Goal: Use online tool/utility: Utilize a website feature to perform a specific function

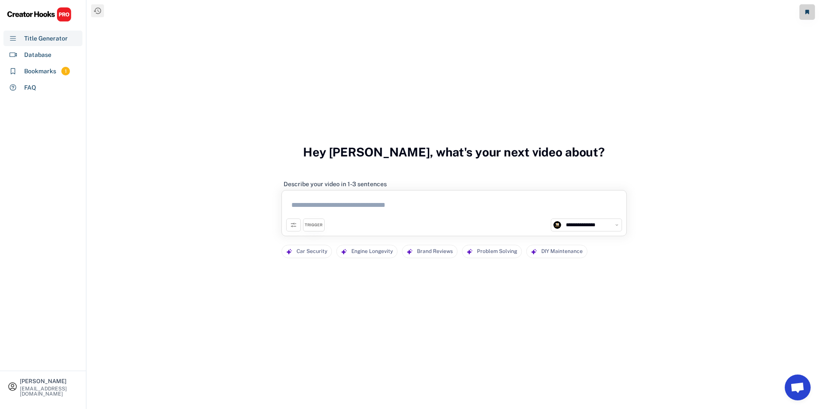
select select "**********"
click at [343, 206] on textarea at bounding box center [454, 207] width 336 height 24
paste textarea "**********"
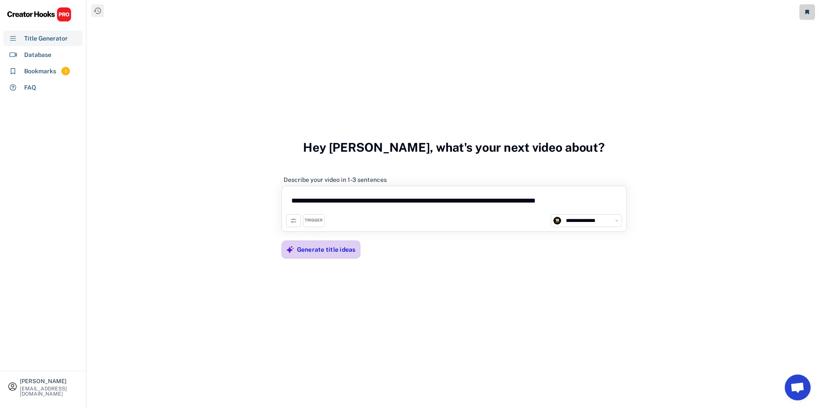
type textarea "**********"
click at [337, 247] on div "Generate title ideas" at bounding box center [326, 250] width 59 height 8
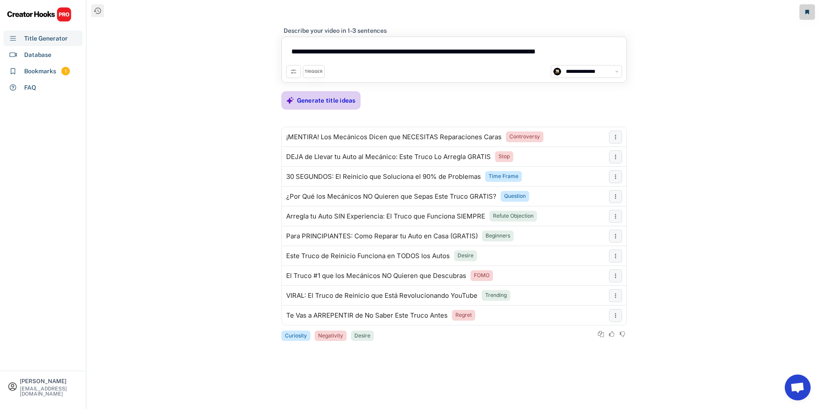
click at [324, 108] on div "Generate title ideas" at bounding box center [326, 100] width 59 height 17
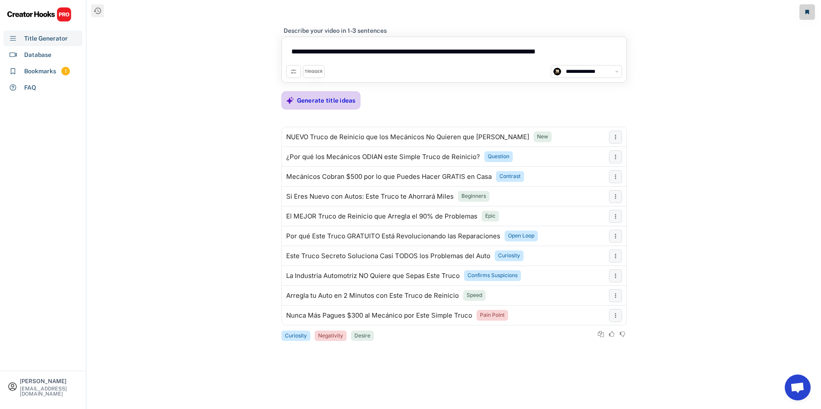
click at [313, 101] on div "Generate title ideas" at bounding box center [326, 101] width 59 height 8
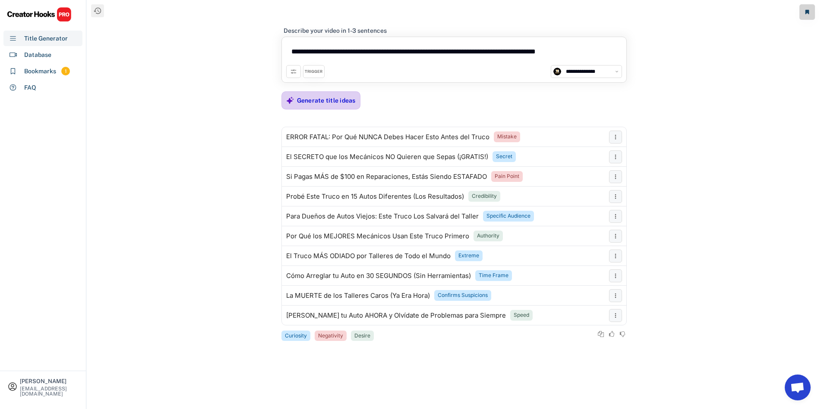
click at [329, 99] on div "Generate title ideas" at bounding box center [326, 101] width 59 height 8
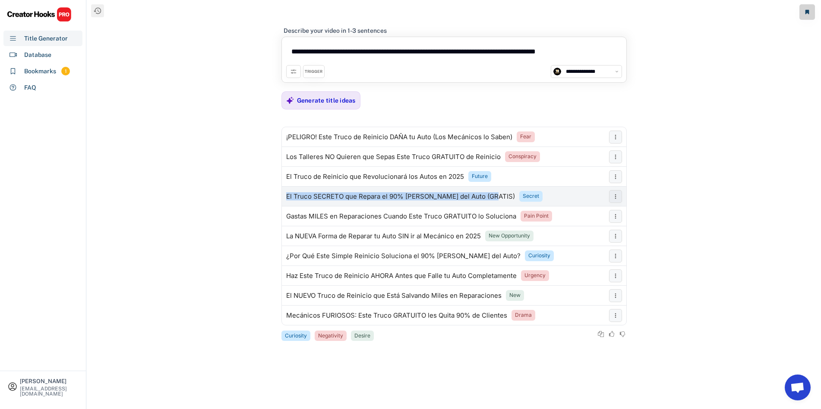
drag, startPoint x: 280, startPoint y: 188, endPoint x: 487, endPoint y: 194, distance: 207.2
click at [487, 194] on div "**********" at bounding box center [454, 204] width 734 height 409
copy div "El Truco SECRETO que Repara el 90% [PERSON_NAME] del Auto (GRATIS"
click at [594, 195] on div "El Truco SECRETO que Repara el 90% [PERSON_NAME] del Auto (GRATIS) Secret" at bounding box center [443, 196] width 323 height 17
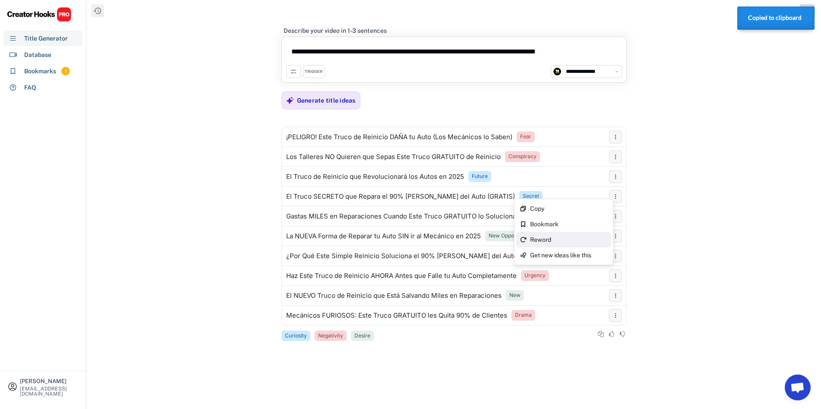
click at [583, 234] on div "Reword" at bounding box center [563, 240] width 95 height 16
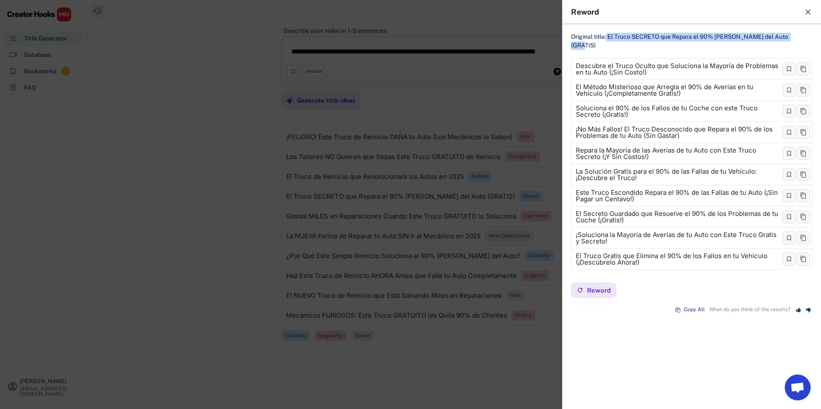
drag, startPoint x: 607, startPoint y: 35, endPoint x: 795, endPoint y: 37, distance: 187.7
click at [795, 37] on div "Original title: El Truco SECRETO que Repara el 90% [PERSON_NAME] del Auto (GRAT…" at bounding box center [691, 41] width 241 height 17
copy div "El Truco SECRETO que Repara el 90% [PERSON_NAME] del Auto (GRATIS)"
click at [603, 287] on span "Reword" at bounding box center [599, 290] width 24 height 6
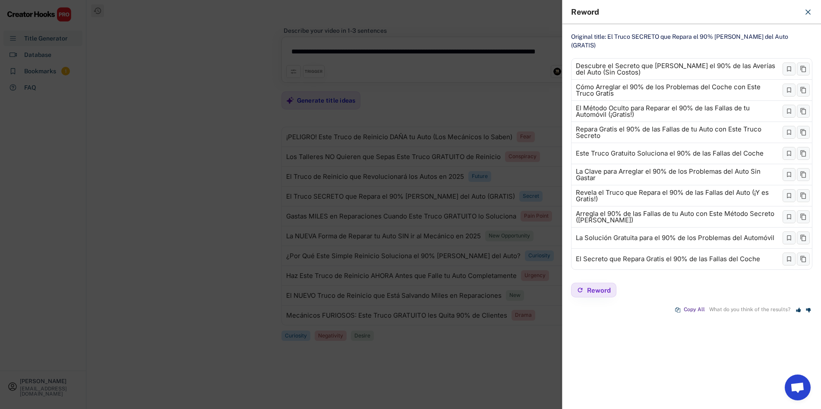
drag, startPoint x: 650, startPoint y: 278, endPoint x: 629, endPoint y: 279, distance: 21.2
click at [629, 283] on div "Reword" at bounding box center [691, 290] width 241 height 15
click at [415, 154] on div at bounding box center [410, 204] width 821 height 409
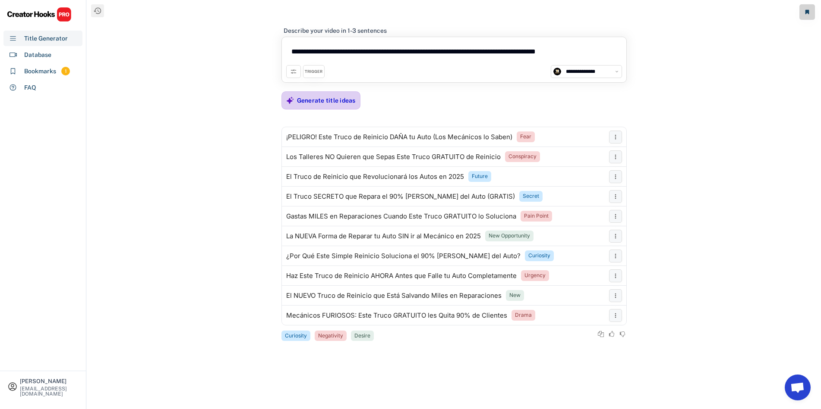
click at [328, 103] on div "Generate title ideas" at bounding box center [326, 101] width 59 height 8
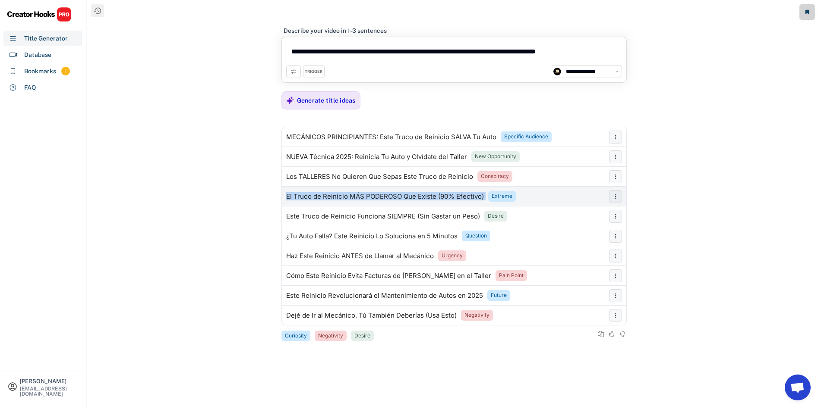
drag, startPoint x: 279, startPoint y: 197, endPoint x: 489, endPoint y: 203, distance: 210.2
click at [489, 203] on div "**********" at bounding box center [454, 204] width 734 height 409
copy div "El Truco de Reinicio MÁS PODEROSO Que Existe (90% Efectivo)"
click at [458, 198] on div "El Truco de Reinicio MÁS PODEROSO Que Existe (90% Efectivo)" at bounding box center [385, 196] width 198 height 7
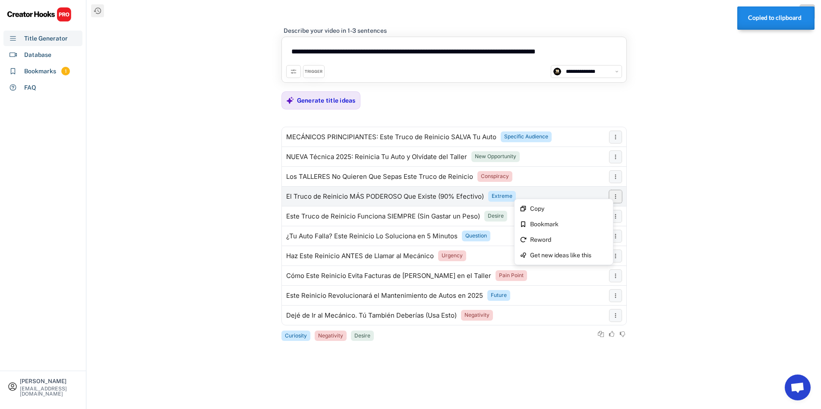
click at [614, 196] on icon at bounding box center [615, 196] width 7 height 7
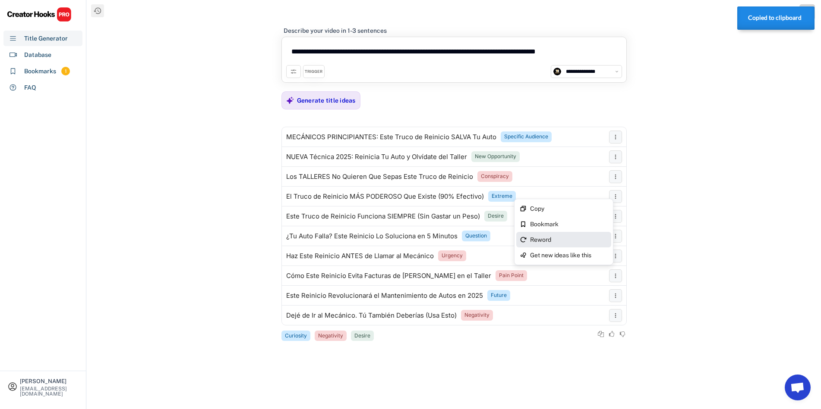
click at [585, 239] on div "Reword" at bounding box center [569, 240] width 78 height 6
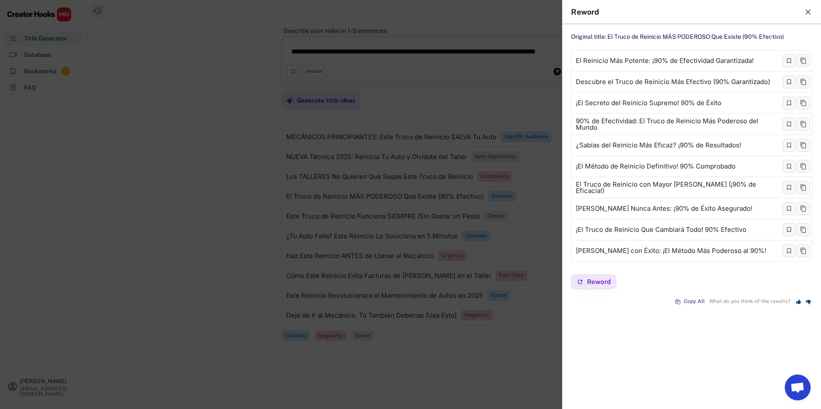
click at [533, 13] on div at bounding box center [410, 204] width 821 height 409
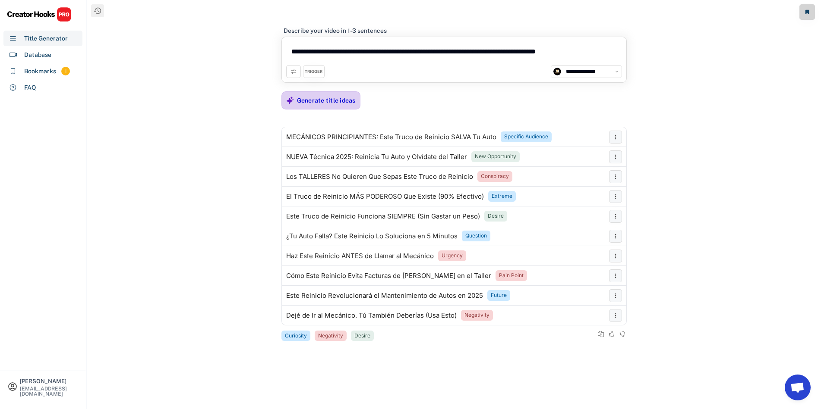
click at [330, 104] on div "Generate title ideas" at bounding box center [326, 101] width 59 height 8
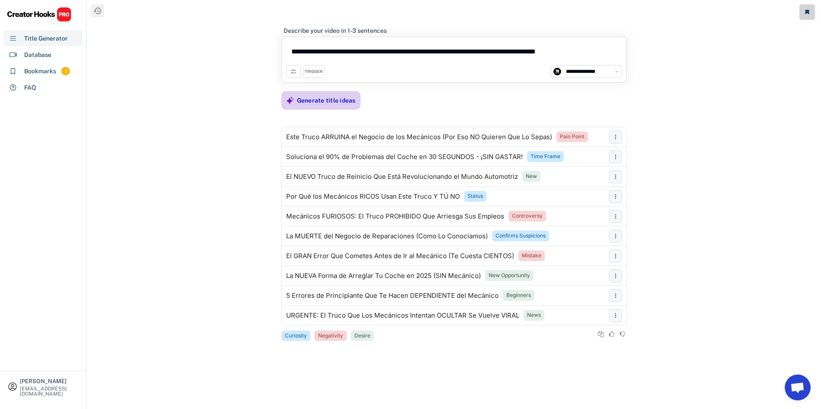
click at [318, 104] on div "Generate title ideas" at bounding box center [326, 101] width 59 height 8
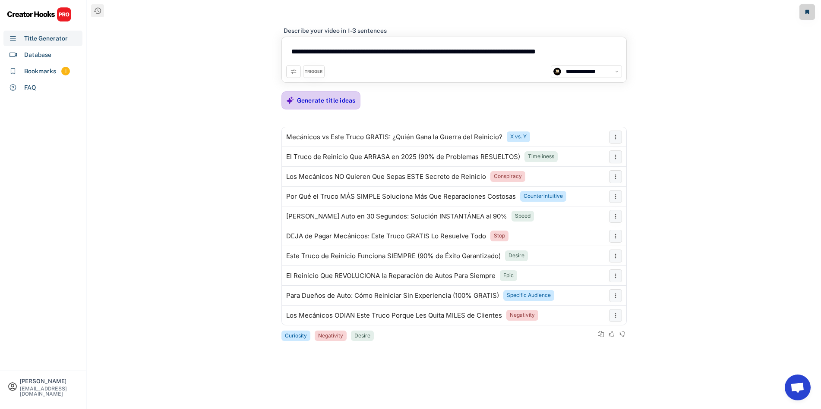
click at [347, 107] on div "Generate title ideas" at bounding box center [326, 100] width 59 height 17
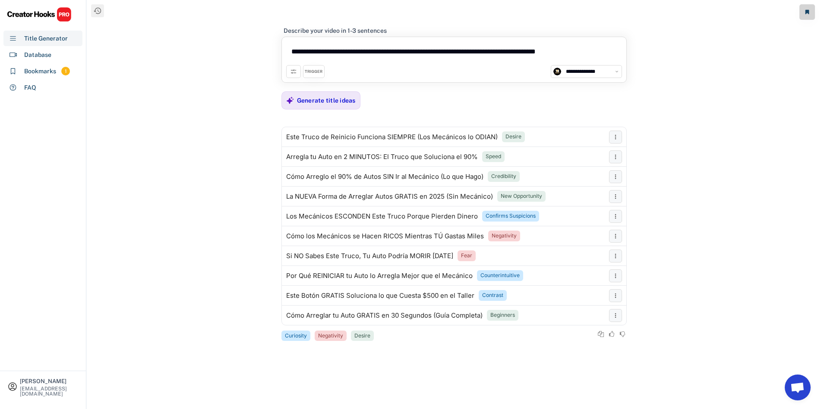
drag, startPoint x: 470, startPoint y: 25, endPoint x: 431, endPoint y: 73, distance: 61.7
click at [431, 73] on div "**********" at bounding box center [454, 71] width 336 height 13
click at [397, 155] on div "Arregla tu Auto en 2 MINUTOS: El Truco que Soluciona el 90%" at bounding box center [382, 157] width 192 height 7
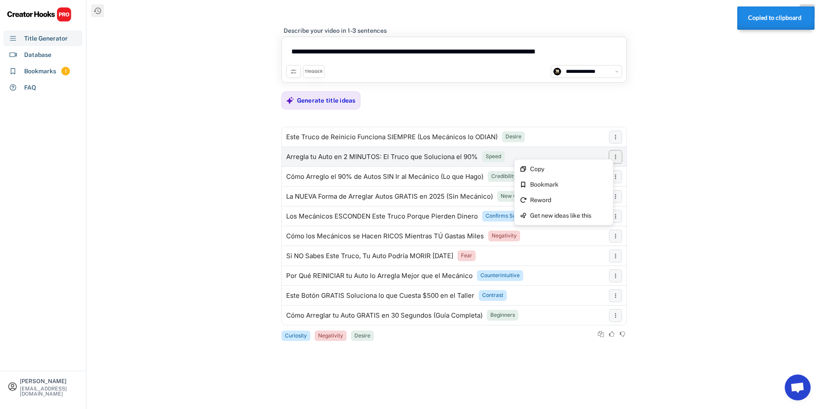
click at [610, 155] on button at bounding box center [615, 157] width 13 height 13
click at [562, 198] on div "Reword" at bounding box center [569, 200] width 78 height 6
